Goal: Information Seeking & Learning: Find contact information

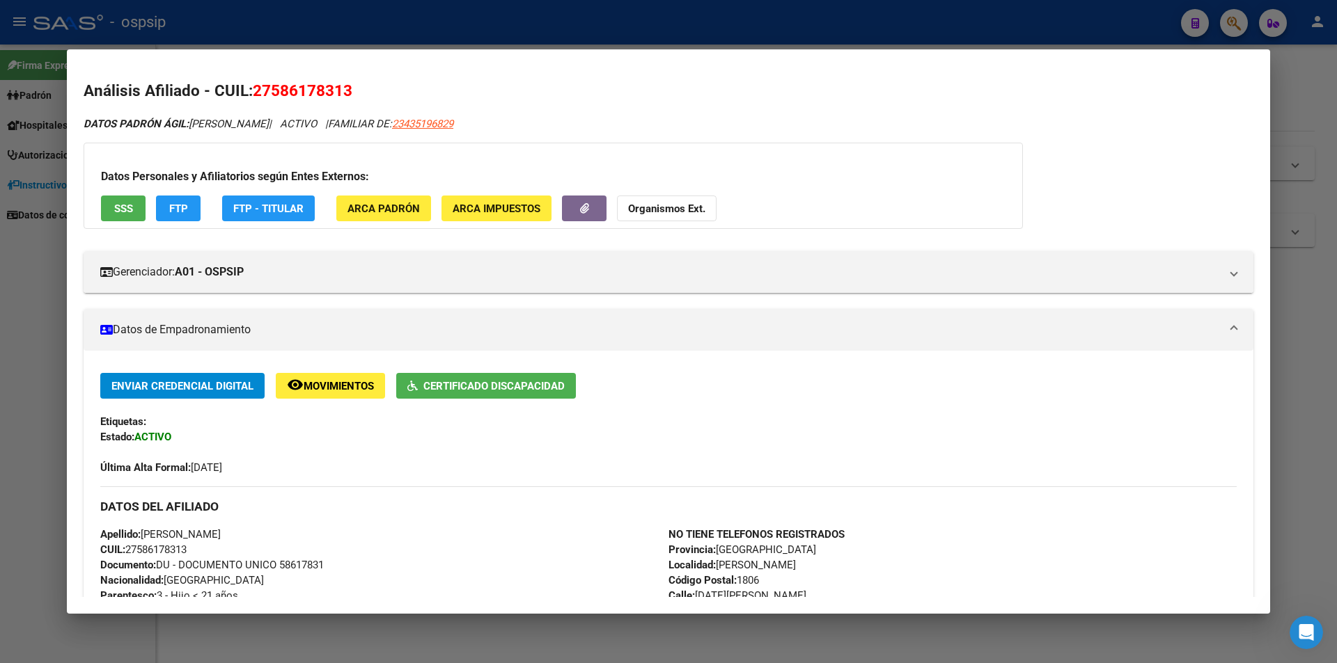
scroll to position [559, 0]
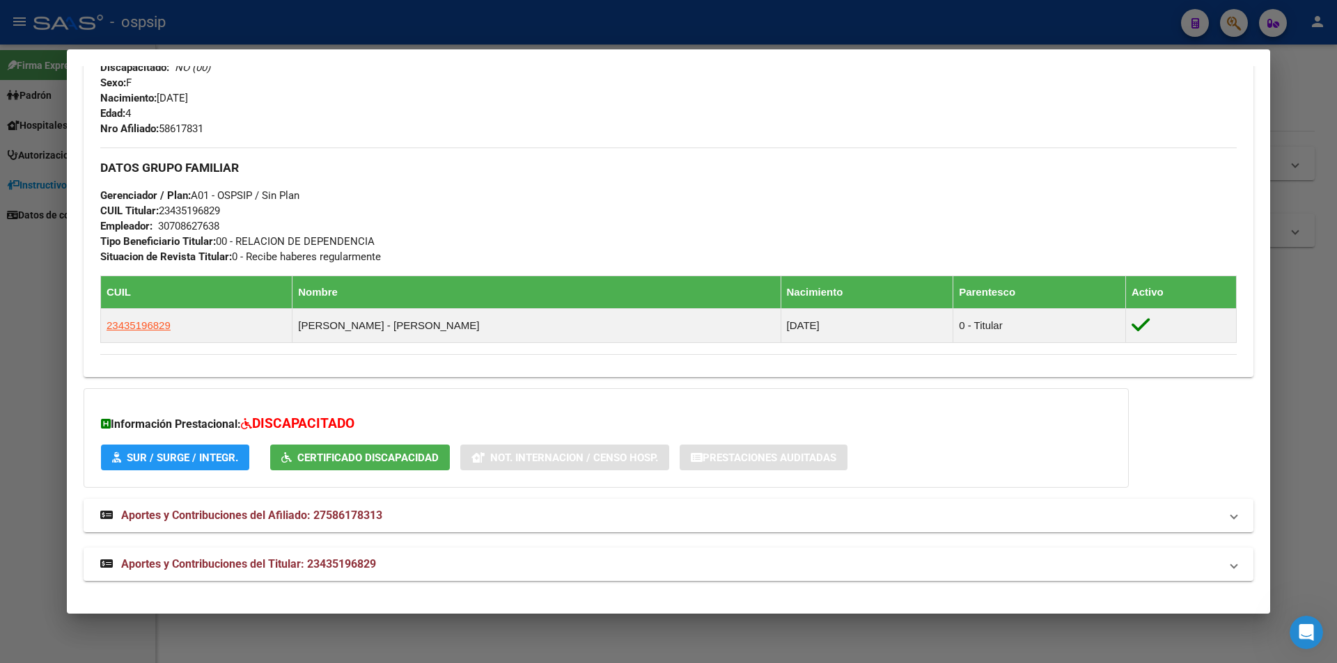
click at [661, 13] on div at bounding box center [668, 331] width 1337 height 663
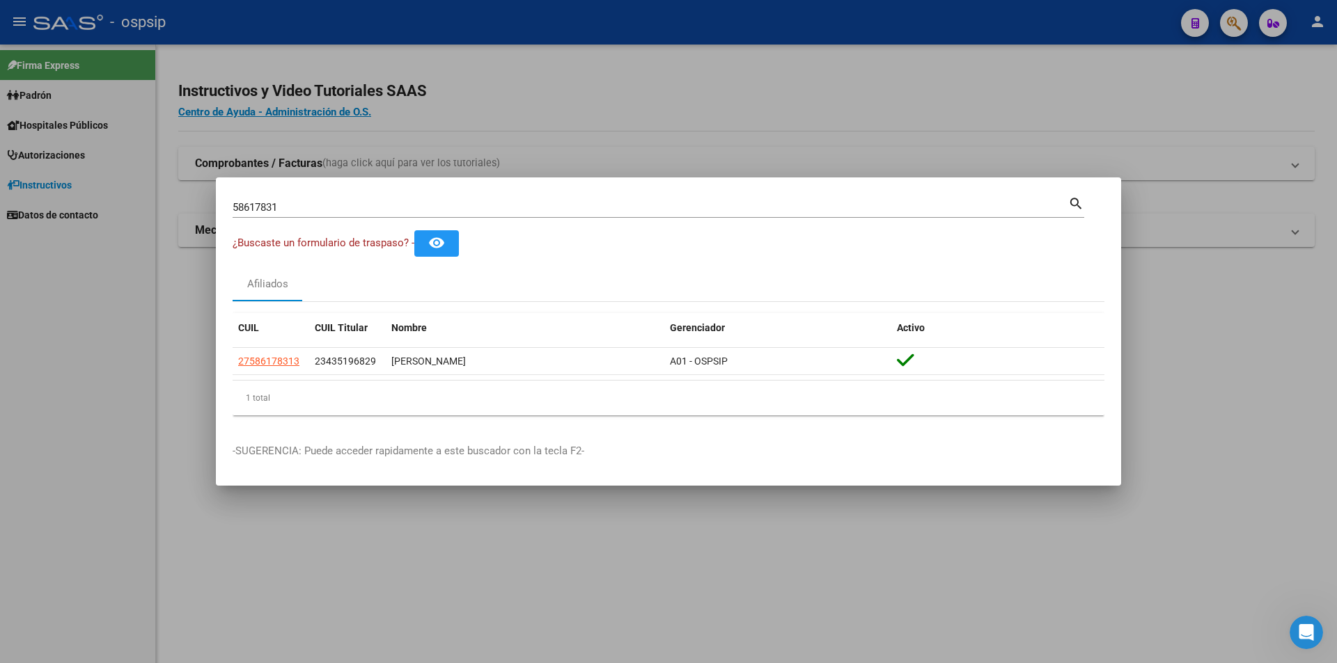
click at [457, 207] on input "58617831" at bounding box center [650, 207] width 835 height 13
type input "22082416"
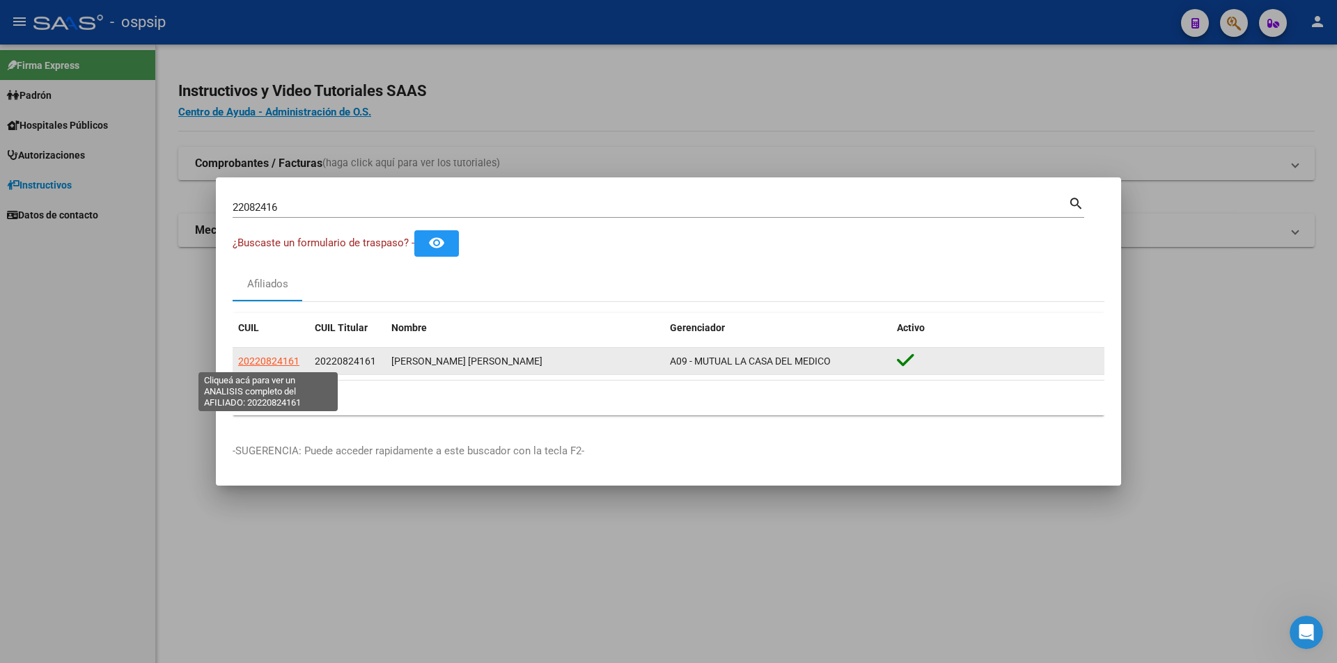
click at [289, 363] on span "20220824161" at bounding box center [268, 361] width 61 height 11
type textarea "20220824161"
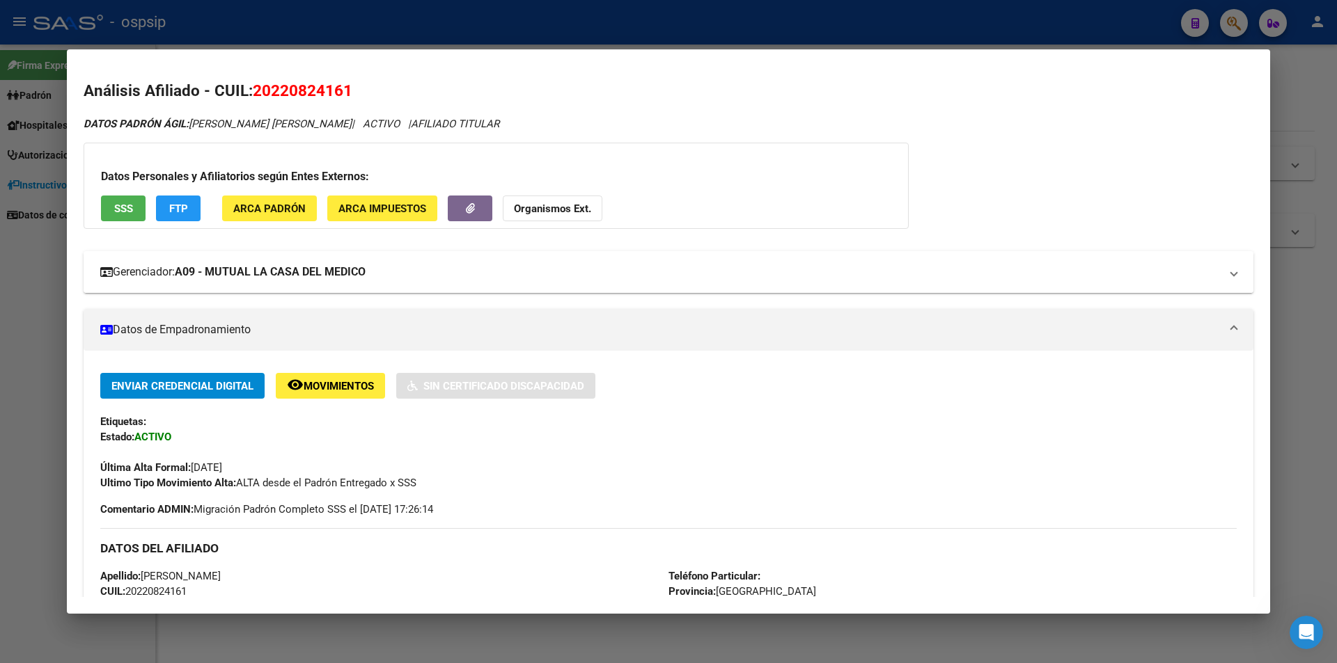
click at [352, 265] on strong "A09 - MUTUAL LA CASA DEL MEDICO" at bounding box center [270, 272] width 191 height 17
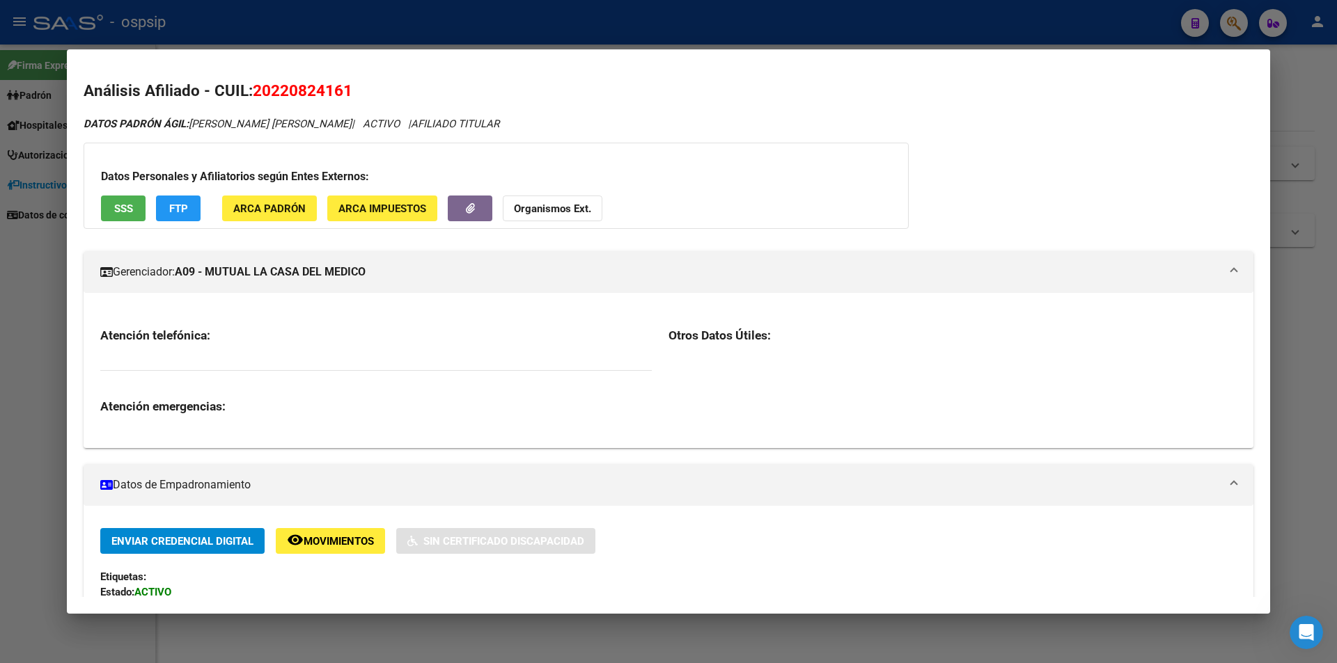
click at [184, 331] on h3 "Atención telefónica:" at bounding box center [375, 335] width 551 height 15
drag, startPoint x: 680, startPoint y: 339, endPoint x: 695, endPoint y: 332, distance: 16.8
click at [686, 336] on h3 "Otros Datos Útiles:" at bounding box center [952, 335] width 568 height 15
click at [709, 332] on h3 "Otros Datos Útiles:" at bounding box center [952, 335] width 568 height 15
click at [209, 404] on h3 "Atención emergencias:" at bounding box center [375, 406] width 551 height 15
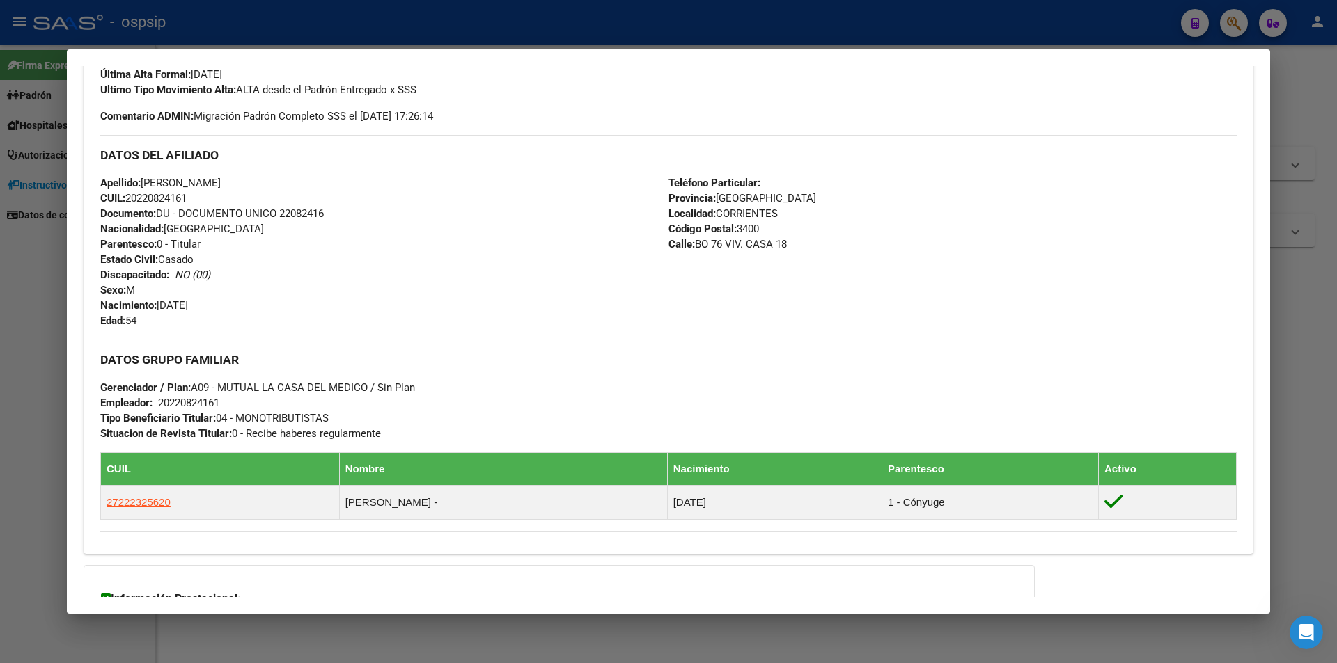
scroll to position [688, 0]
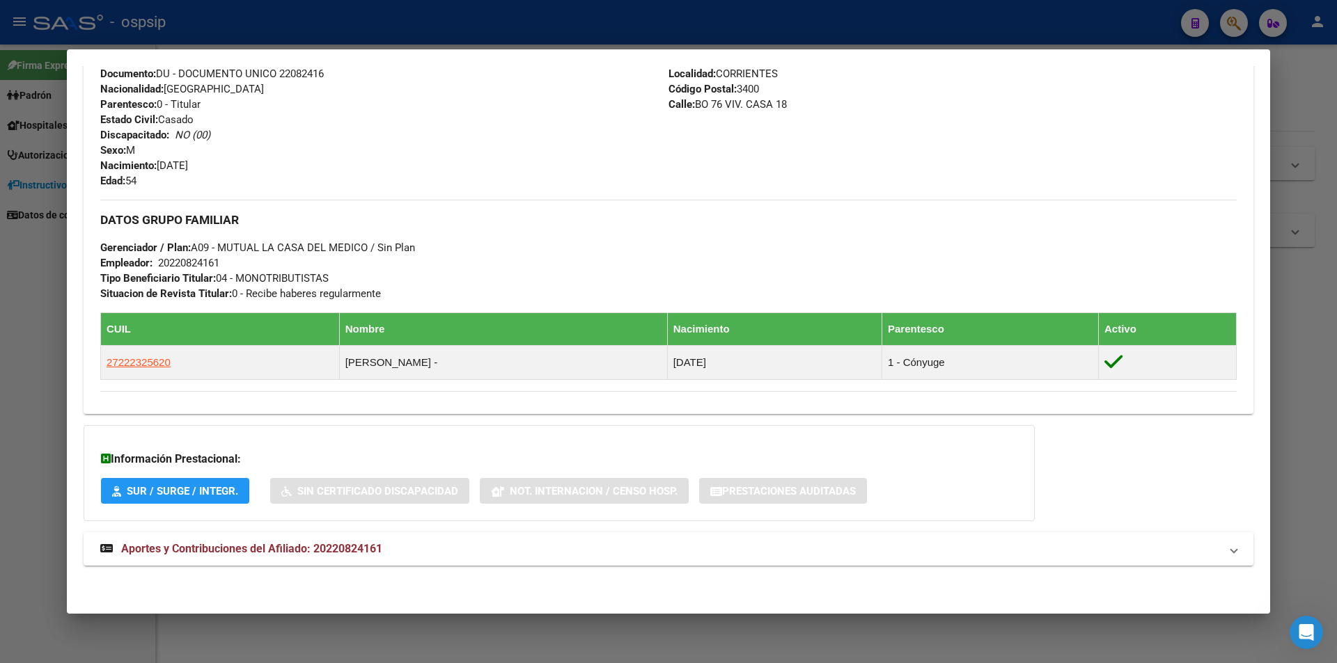
click at [28, 223] on div at bounding box center [668, 331] width 1337 height 663
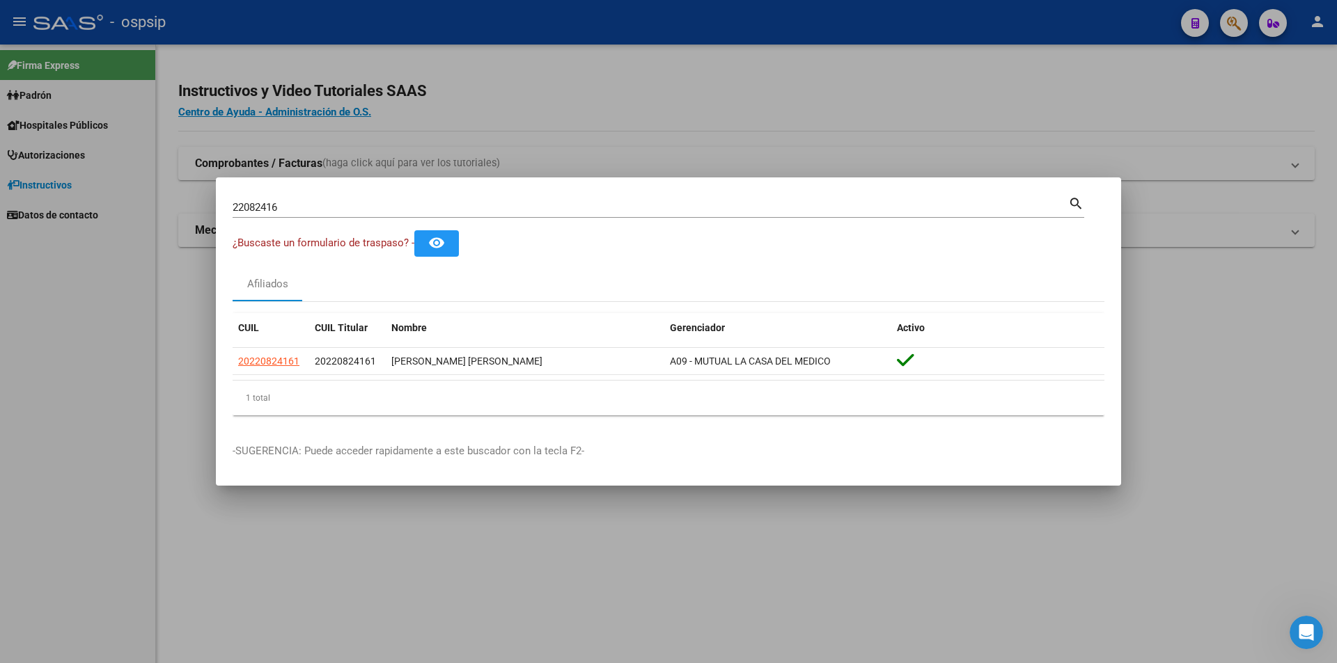
click at [732, 88] on div at bounding box center [668, 331] width 1337 height 663
